Goal: Information Seeking & Learning: Learn about a topic

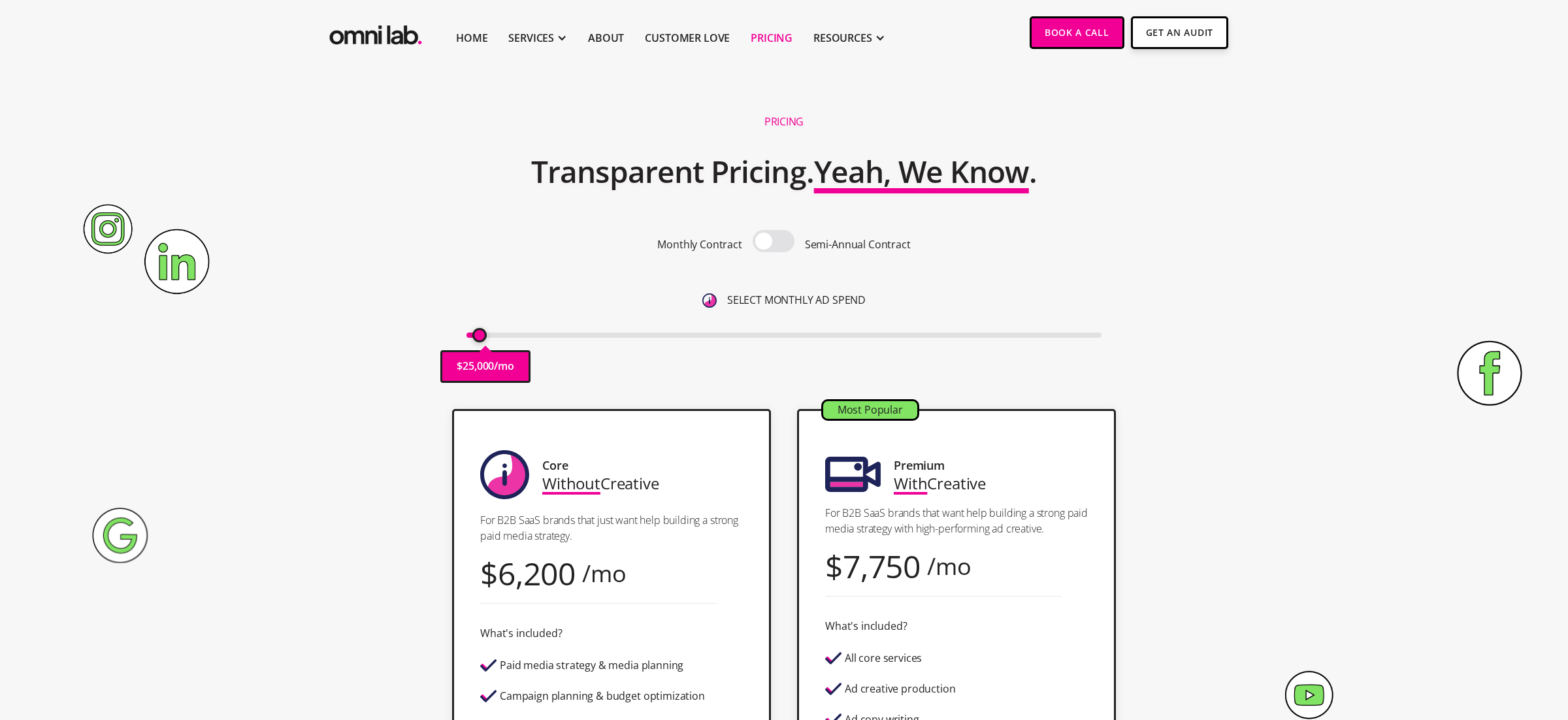
type input "10000"
drag, startPoint x: 475, startPoint y: 334, endPoint x: 454, endPoint y: 342, distance: 22.5
click at [467, 338] on input "range" at bounding box center [784, 335] width 636 height 5
click at [773, 242] on span at bounding box center [773, 241] width 42 height 23
click at [773, 243] on input "checkbox" at bounding box center [773, 243] width 0 height 0
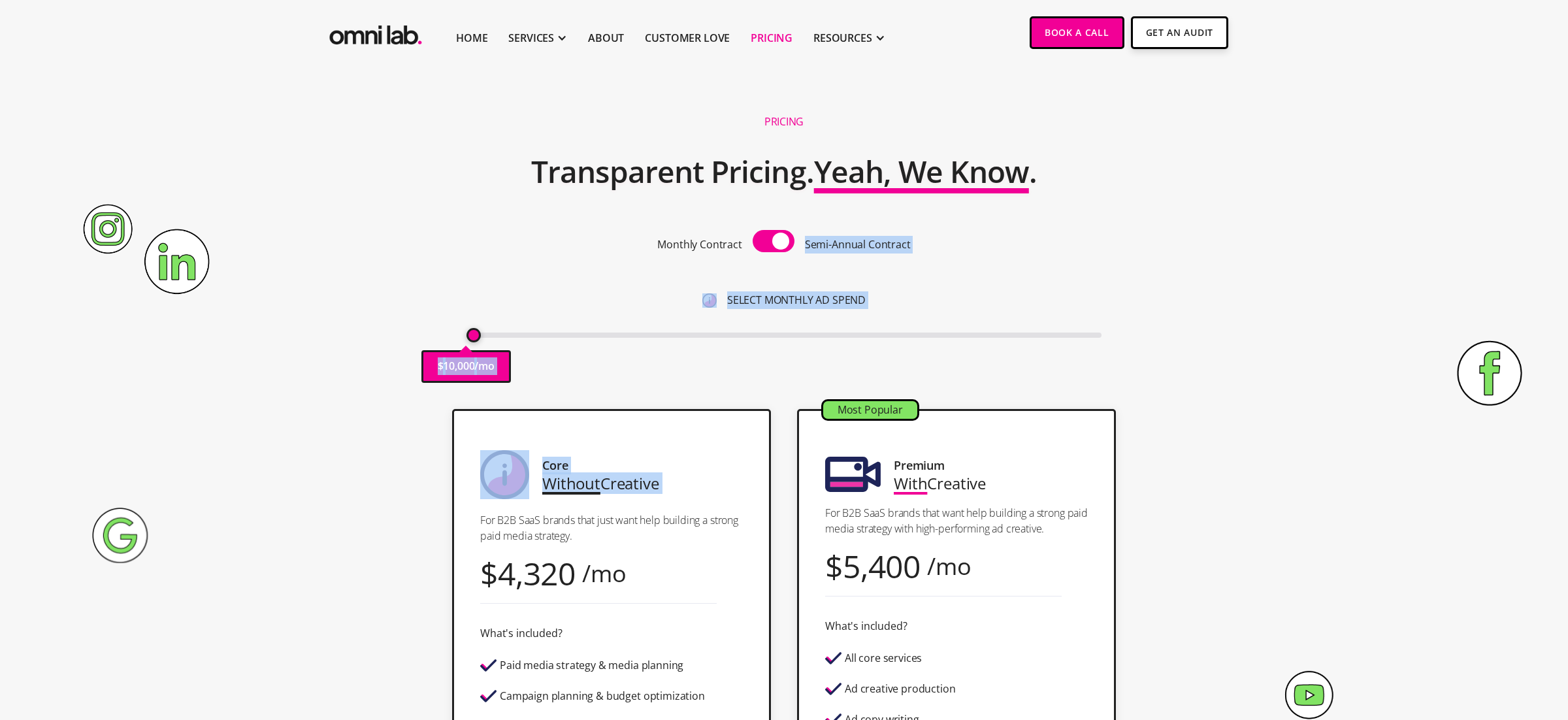
drag, startPoint x: 773, startPoint y: 242, endPoint x: 729, endPoint y: 483, distance: 245.0
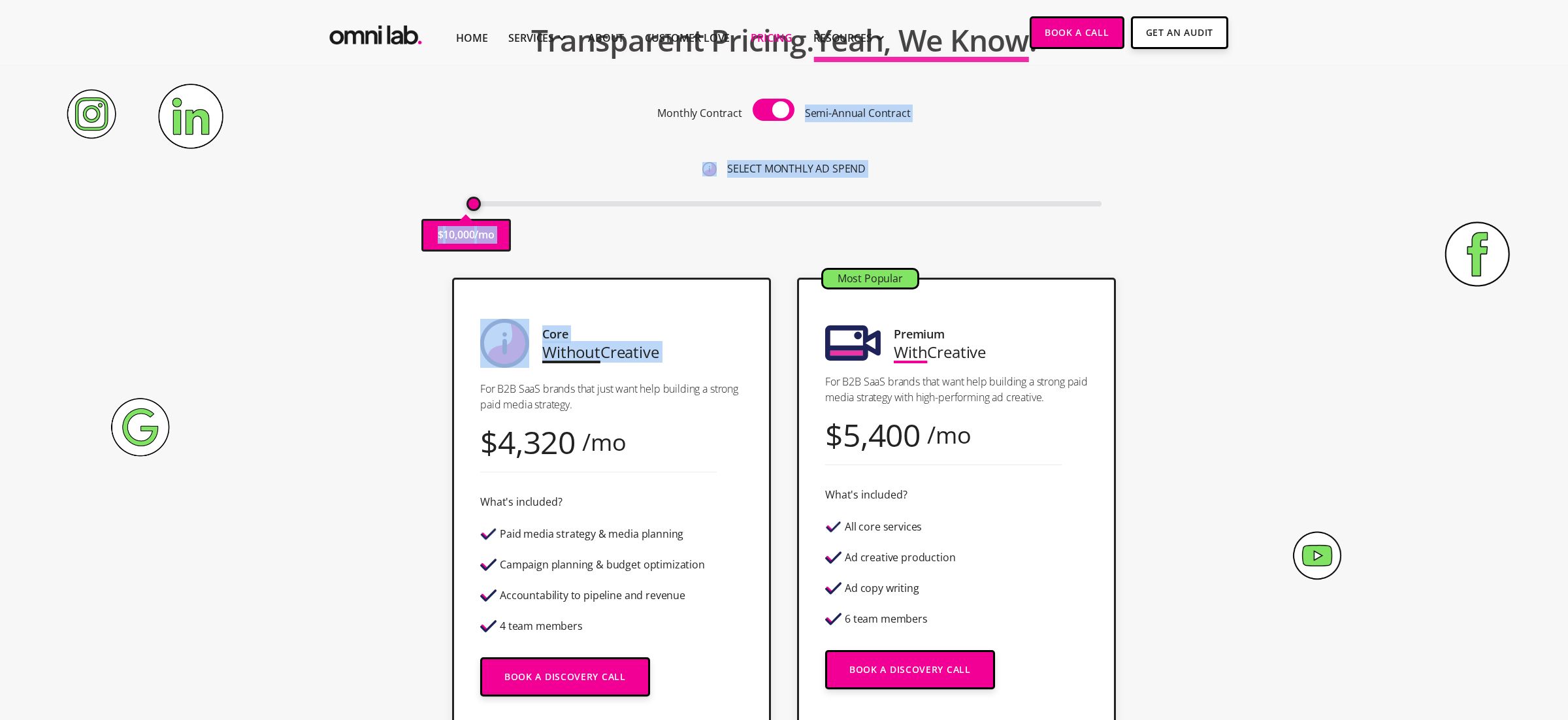
scroll to position [167, 0]
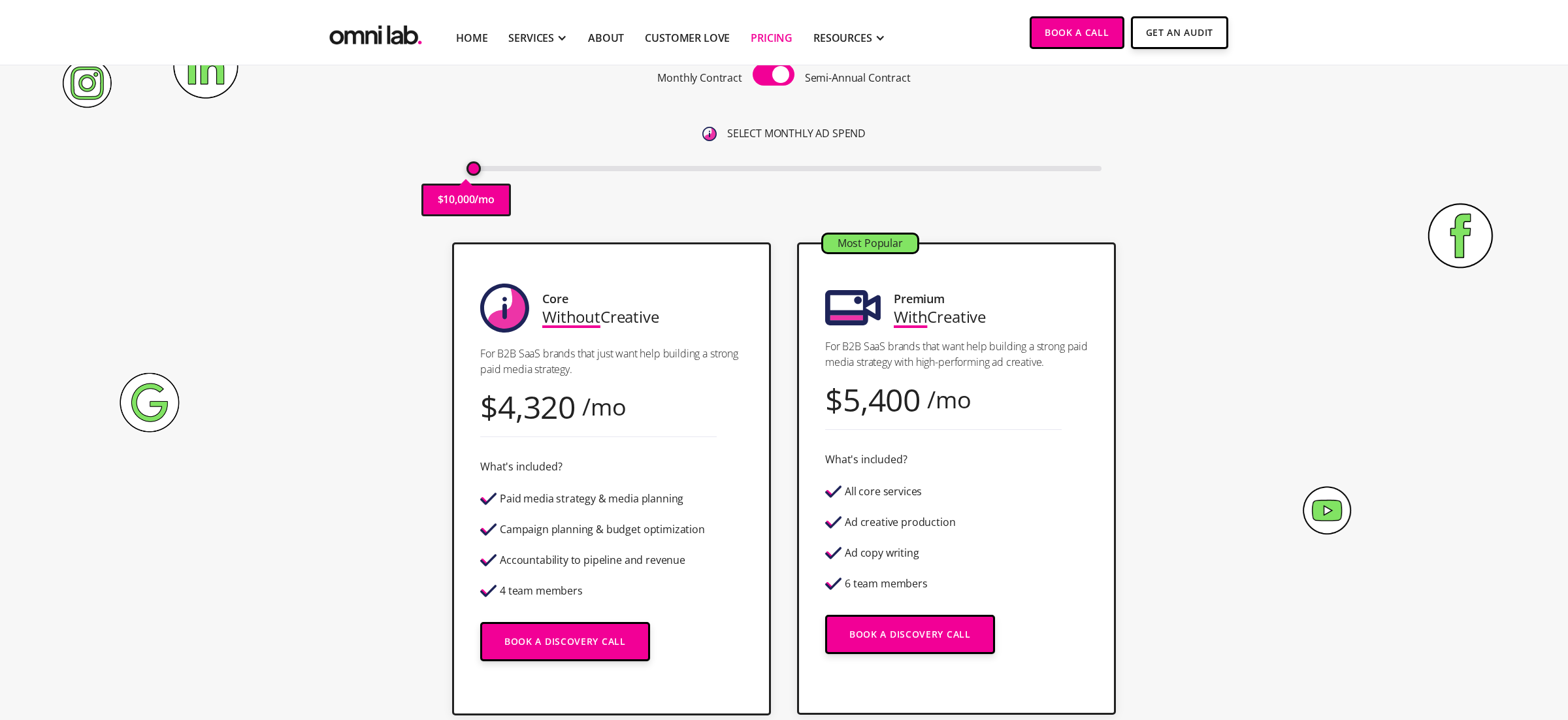
click at [1061, 462] on div "Most Popular Premium With Creative For B2B SaaS brands that want help building …" at bounding box center [956, 479] width 319 height 472
click at [548, 42] on div "SERVICES" at bounding box center [531, 38] width 46 height 16
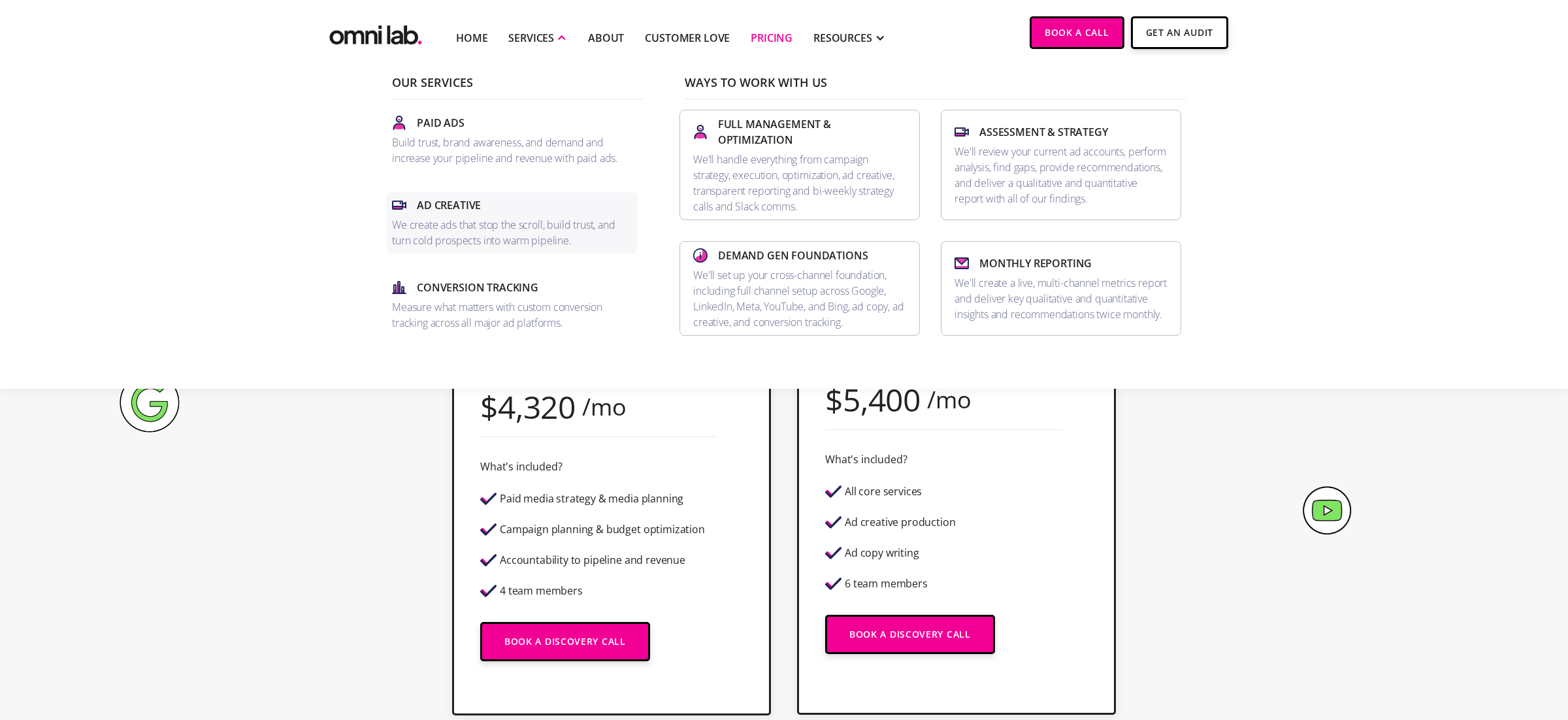
click at [478, 220] on p "We create ads that stop the scroll, build trust, and turn cold prospects into w…" at bounding box center [512, 233] width 240 height 31
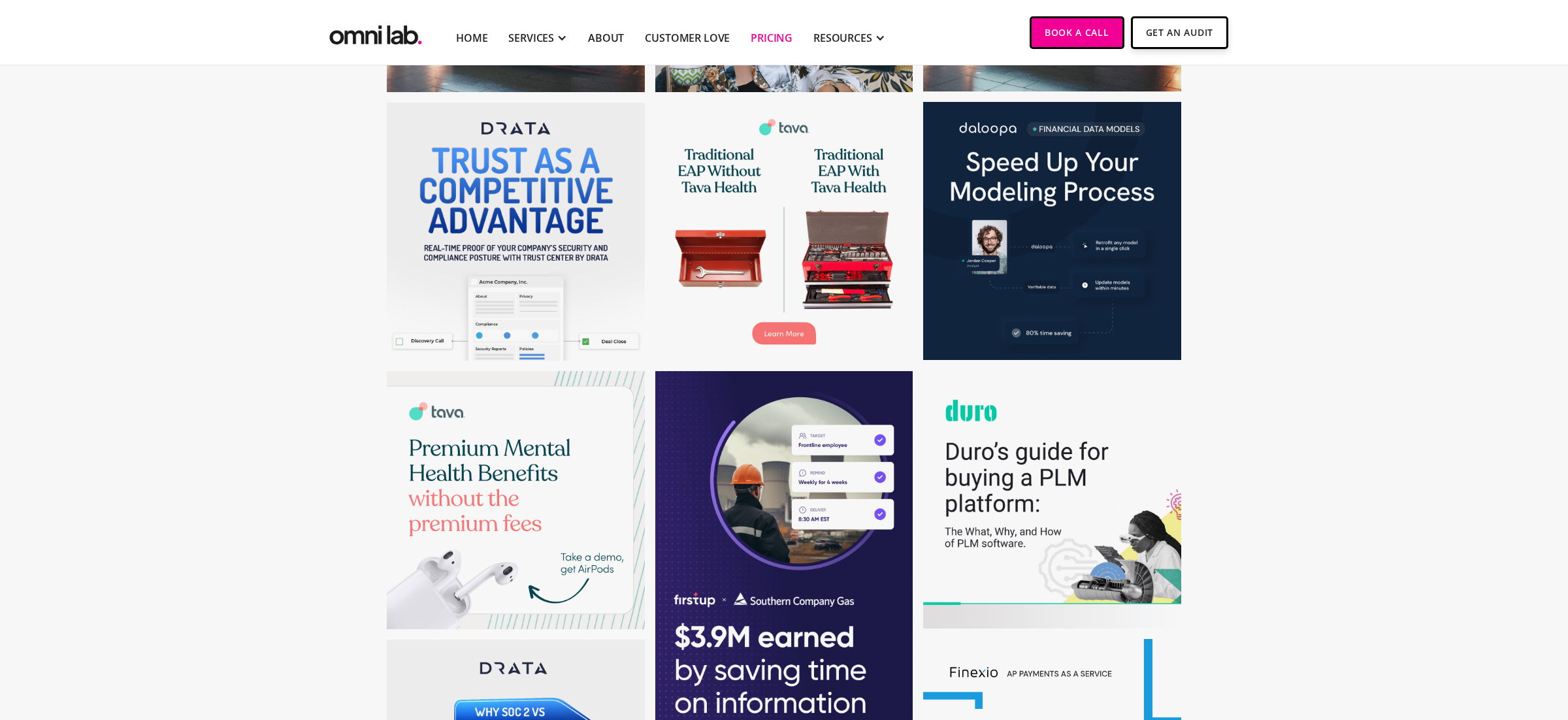
click at [777, 33] on link "Pricing" at bounding box center [772, 38] width 42 height 16
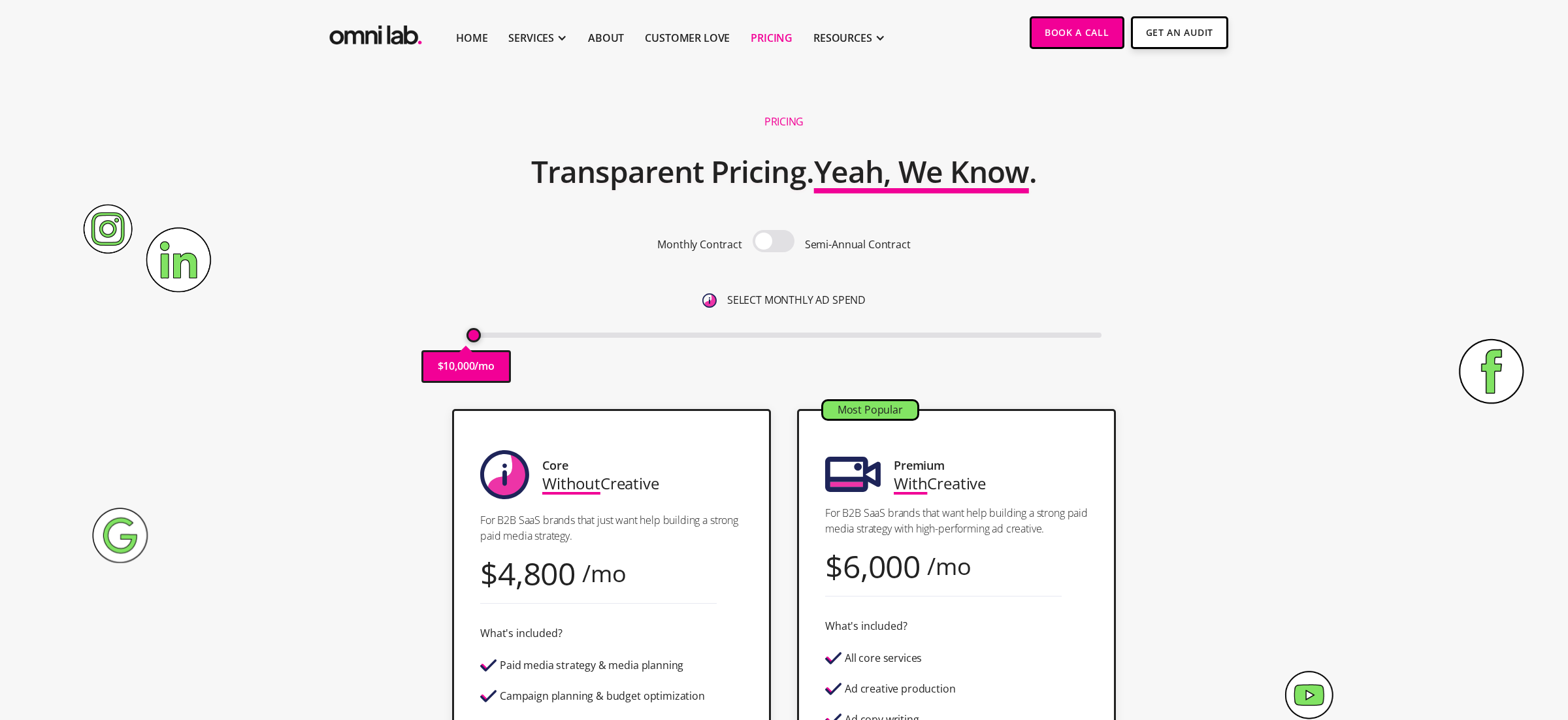
click at [770, 238] on span at bounding box center [773, 241] width 42 height 23
click at [773, 243] on input "checkbox" at bounding box center [773, 243] width 0 height 0
click at [770, 238] on span at bounding box center [773, 241] width 42 height 23
click at [773, 243] on input "checkbox" at bounding box center [773, 243] width 0 height 0
